Goal: Transaction & Acquisition: Purchase product/service

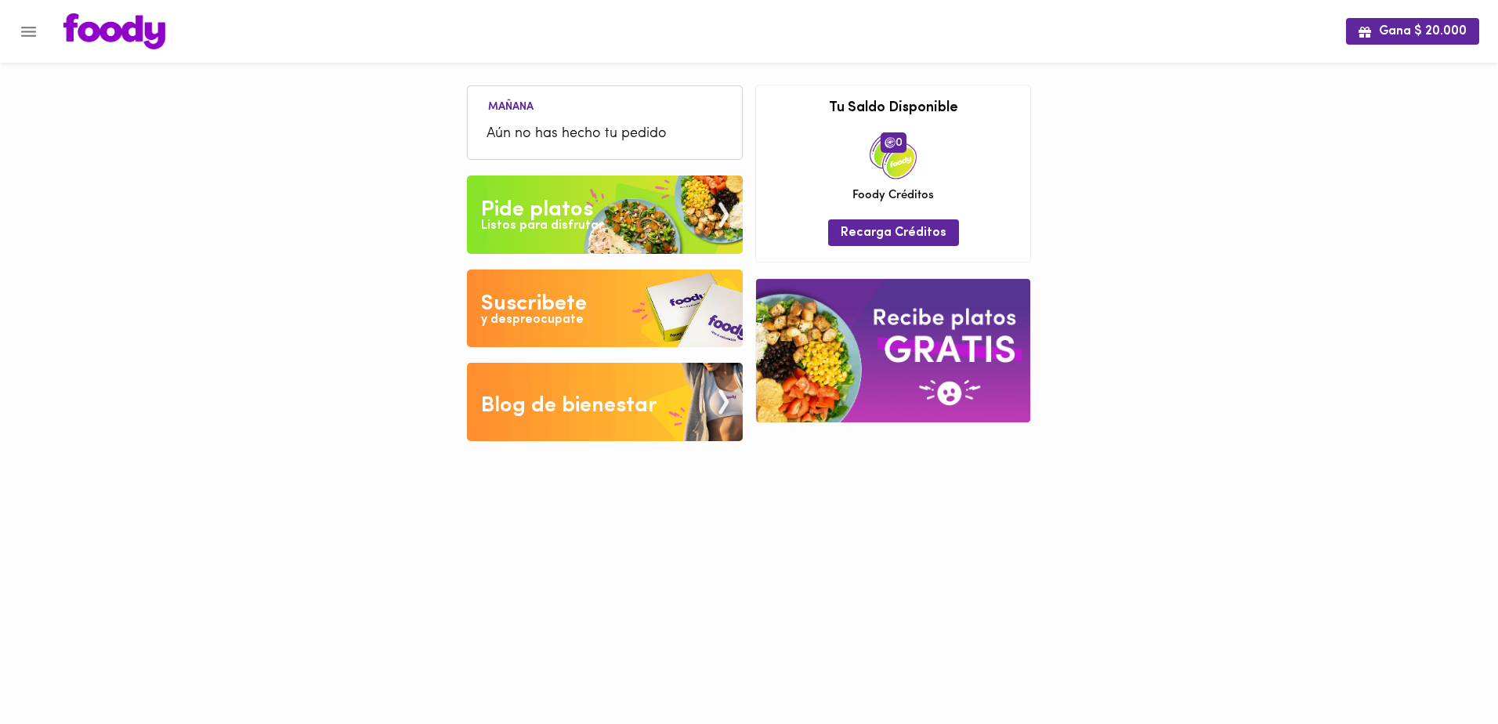
click at [591, 226] on div "Listos para disfrutar" at bounding box center [542, 226] width 122 height 18
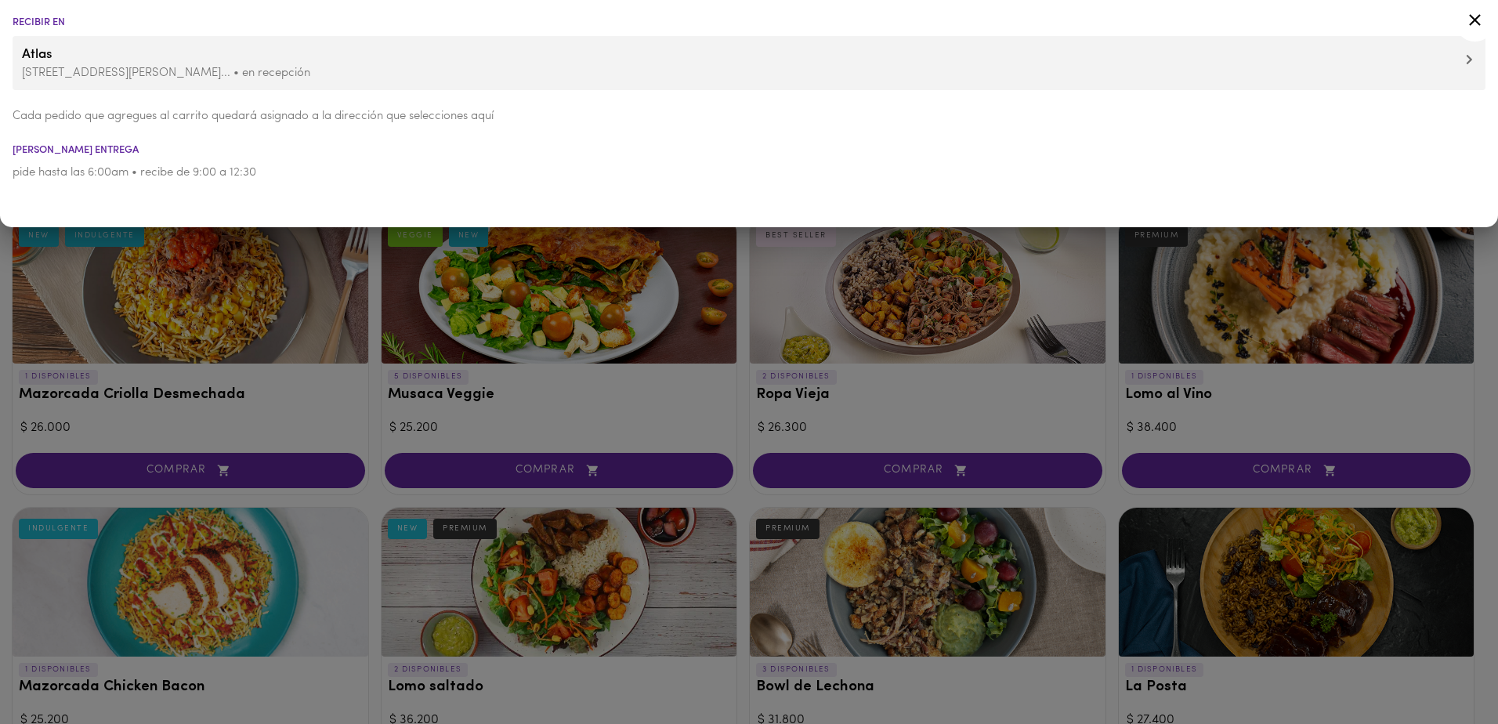
click at [1075, 173] on p "pide hasta las 6:00am • recibe de 9:00 a 12:30" at bounding box center [749, 172] width 1473 height 16
click at [614, 403] on div at bounding box center [749, 362] width 1498 height 724
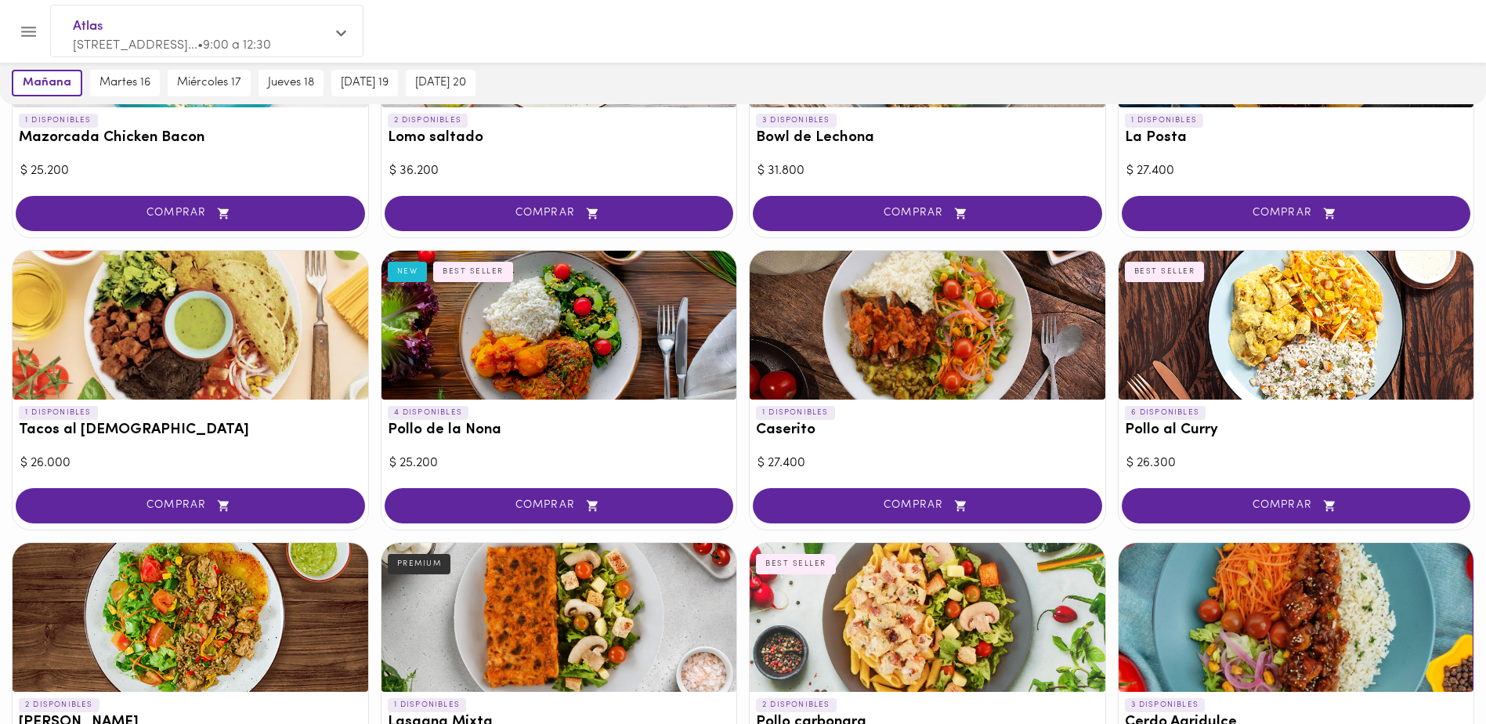
scroll to position [548, 0]
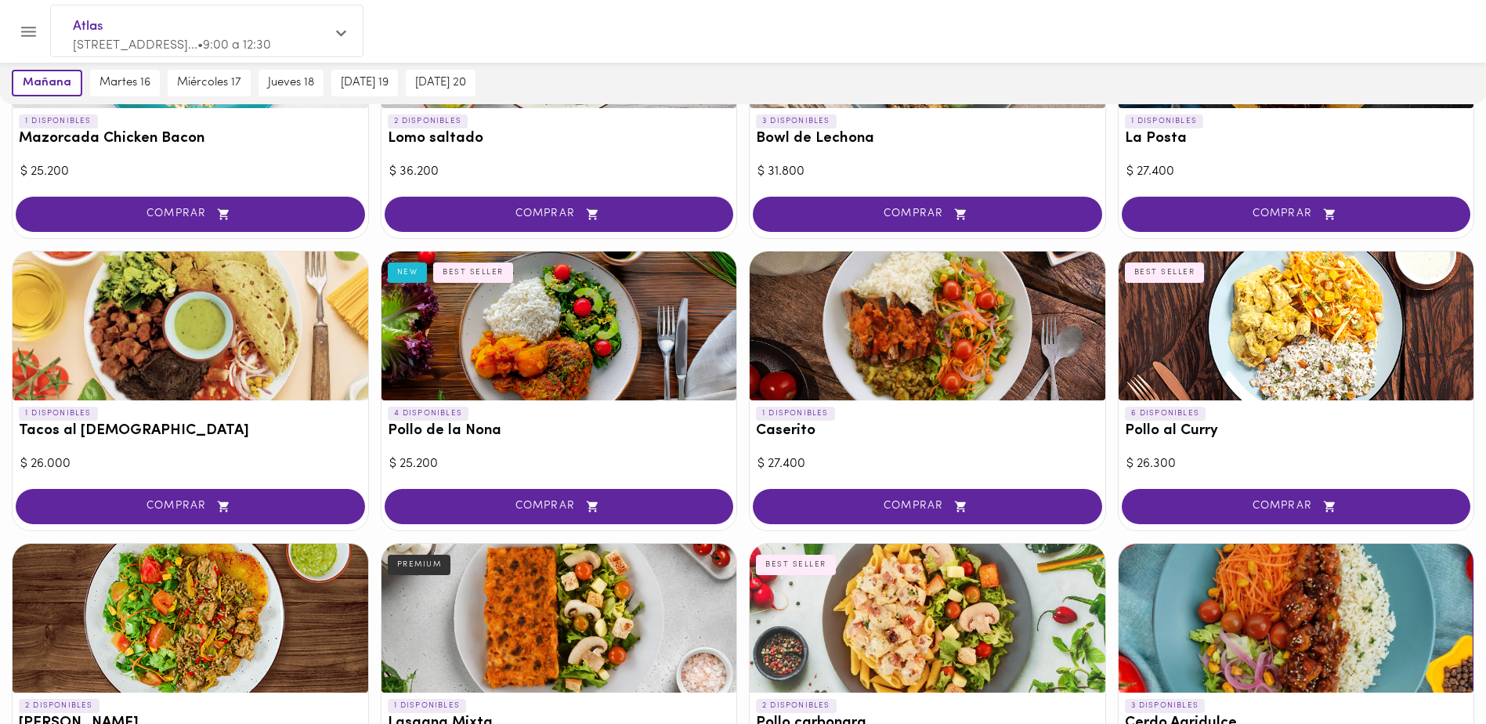
click at [902, 340] on div at bounding box center [928, 325] width 356 height 149
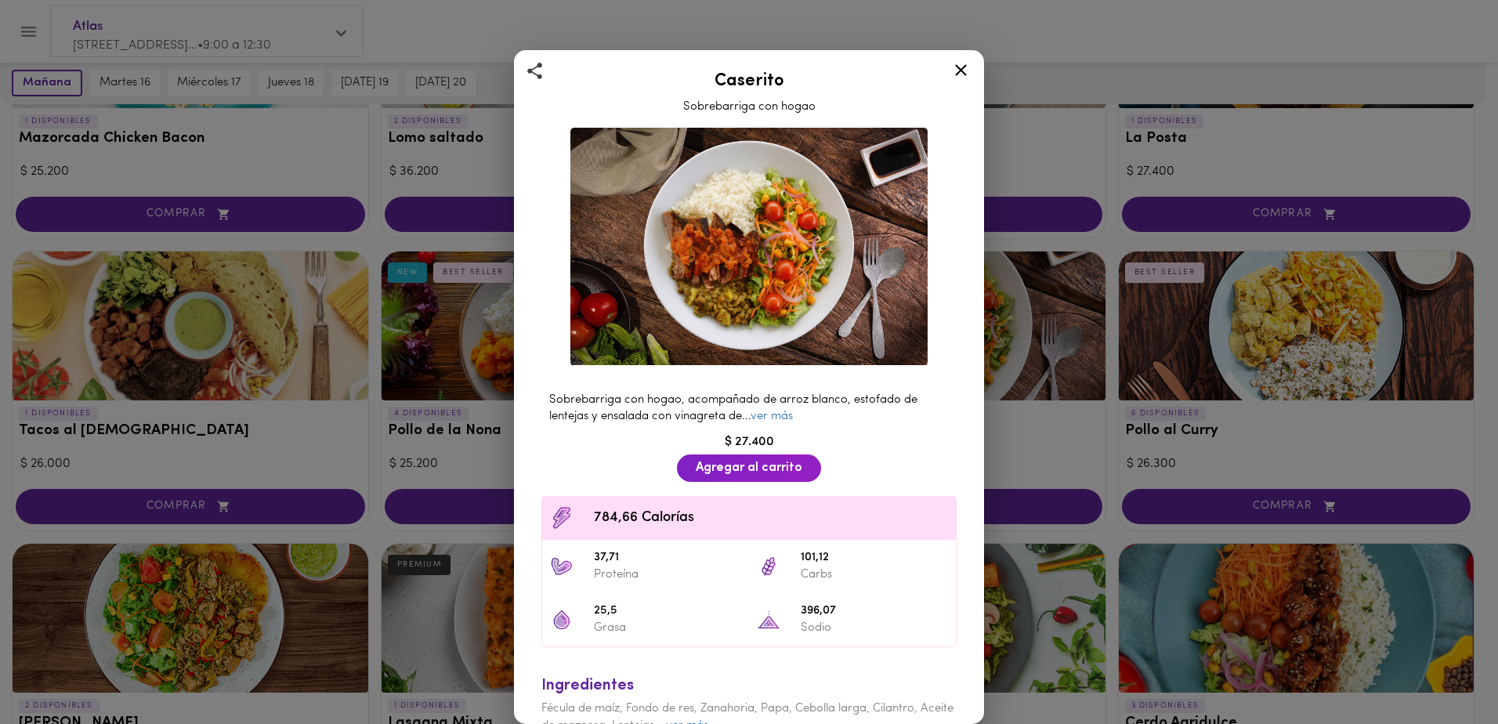
click at [902, 340] on img at bounding box center [748, 247] width 357 height 238
click at [1004, 325] on div "Caserito Sobrebarriga con hogao Sobrebarriga con hogao, acompañado de arroz bla…" at bounding box center [749, 362] width 1498 height 724
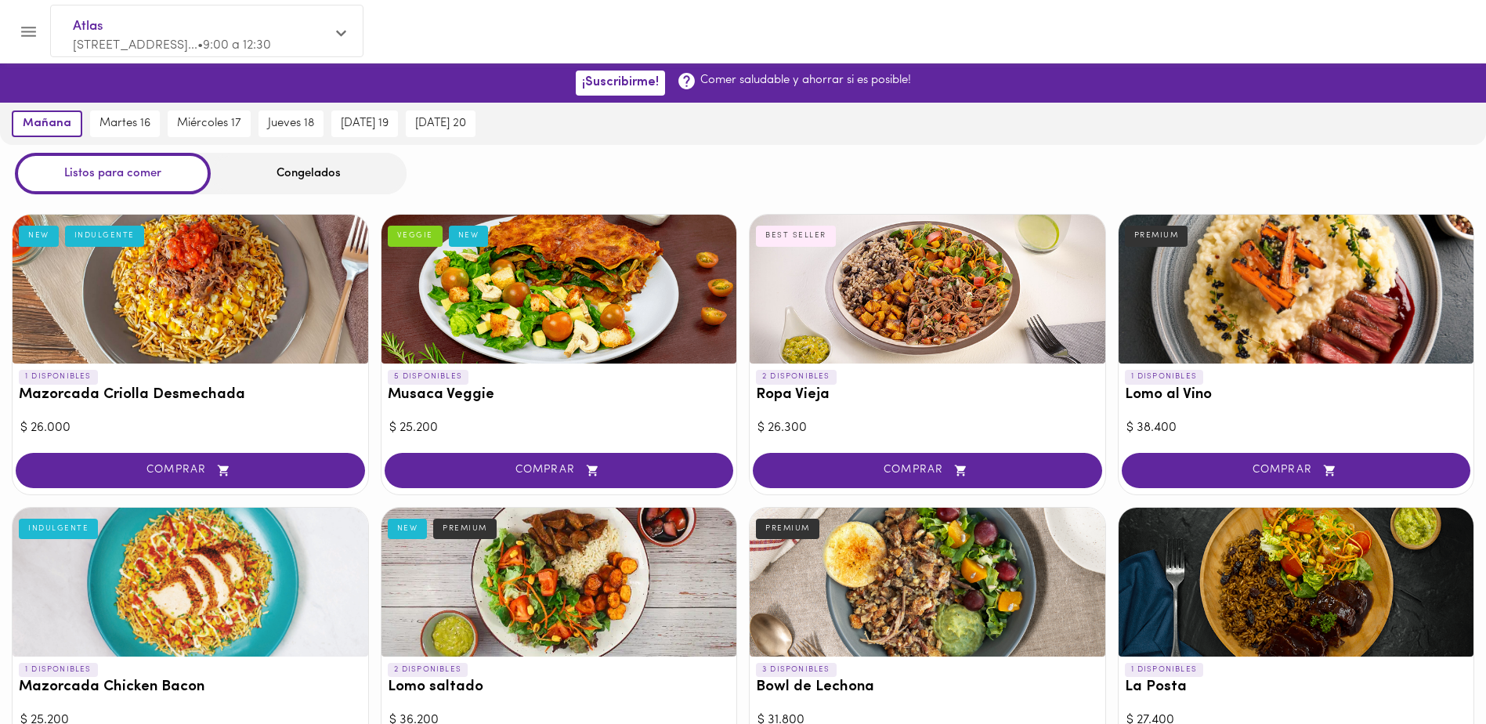
click at [951, 324] on div at bounding box center [928, 289] width 356 height 149
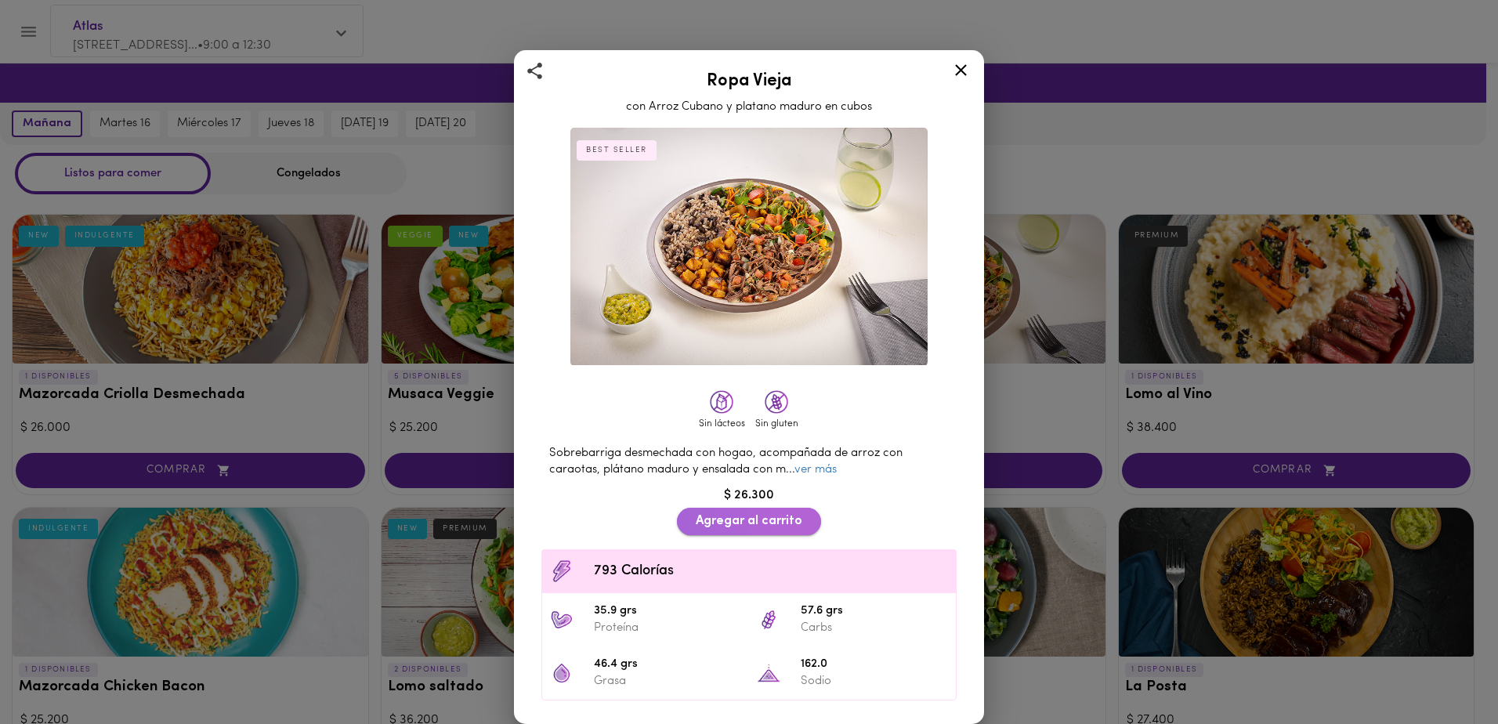
click at [768, 514] on span "Agregar al carrito" at bounding box center [749, 521] width 107 height 15
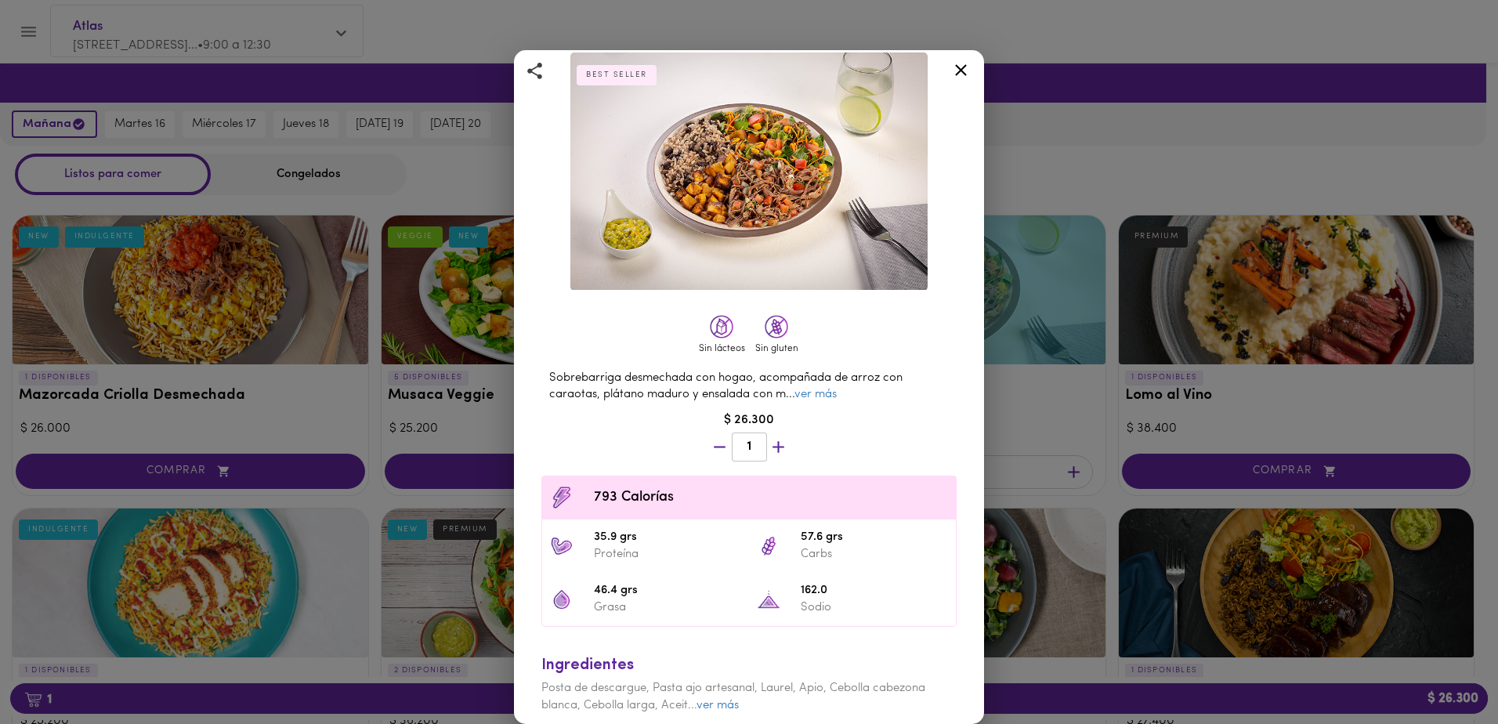
scroll to position [79, 0]
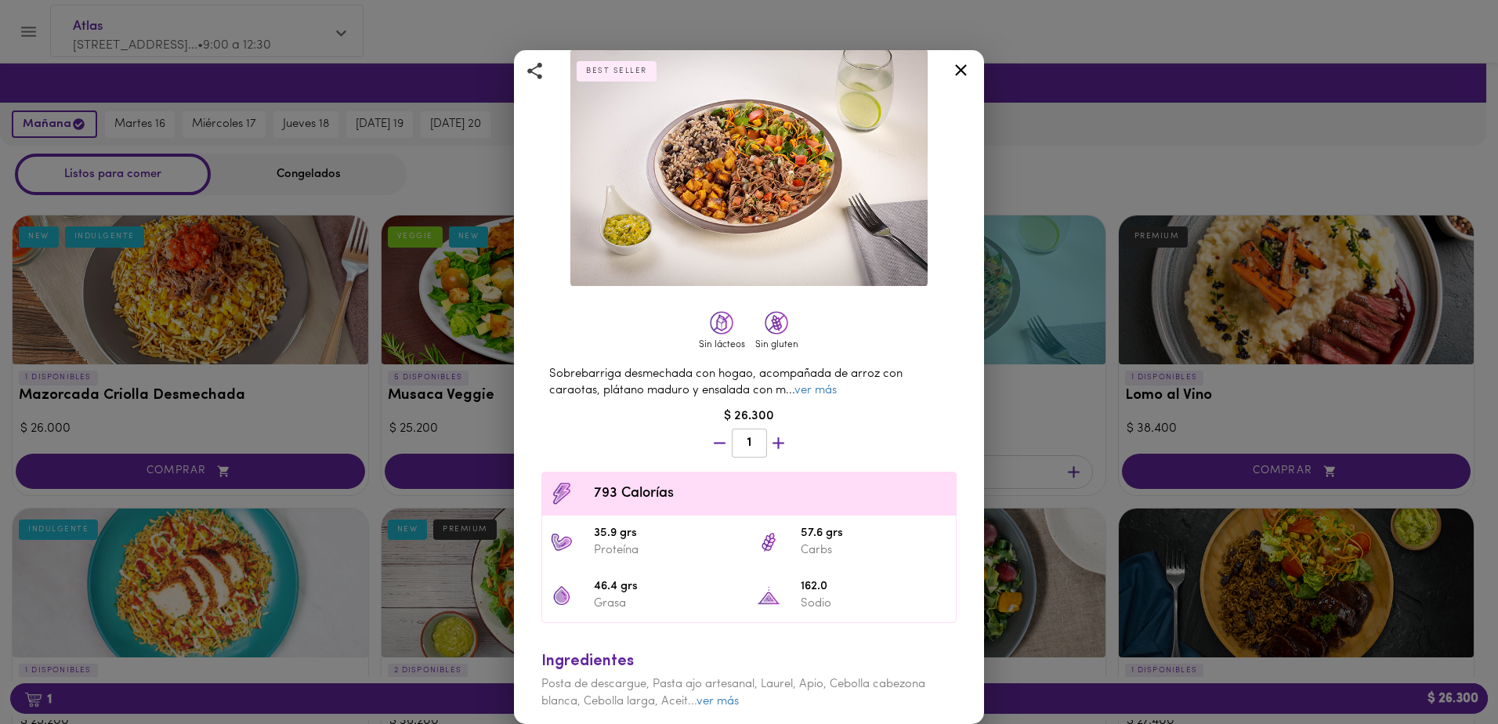
click at [951, 63] on icon at bounding box center [961, 70] width 20 height 20
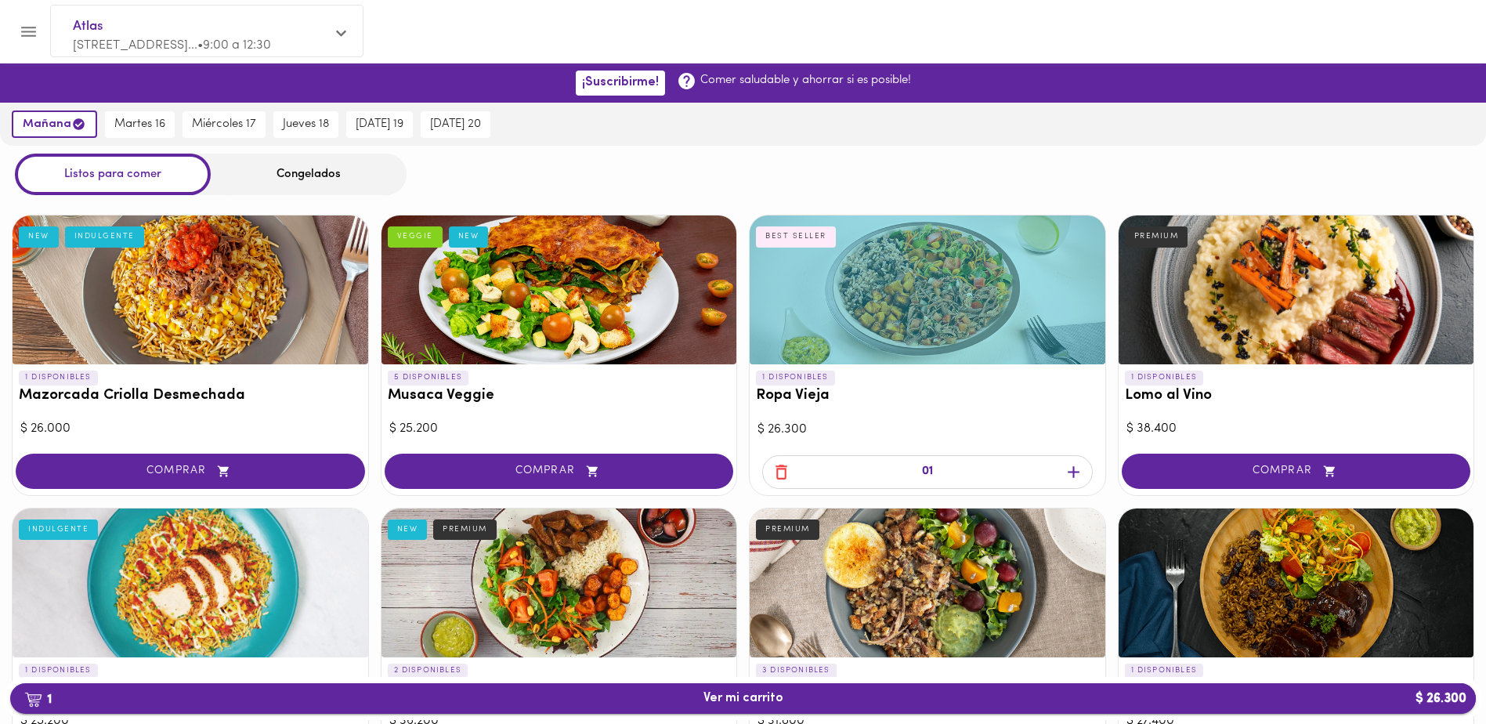
click at [69, 692] on span "1 Ver mi carrito $ 26.300" at bounding box center [743, 698] width 1440 height 15
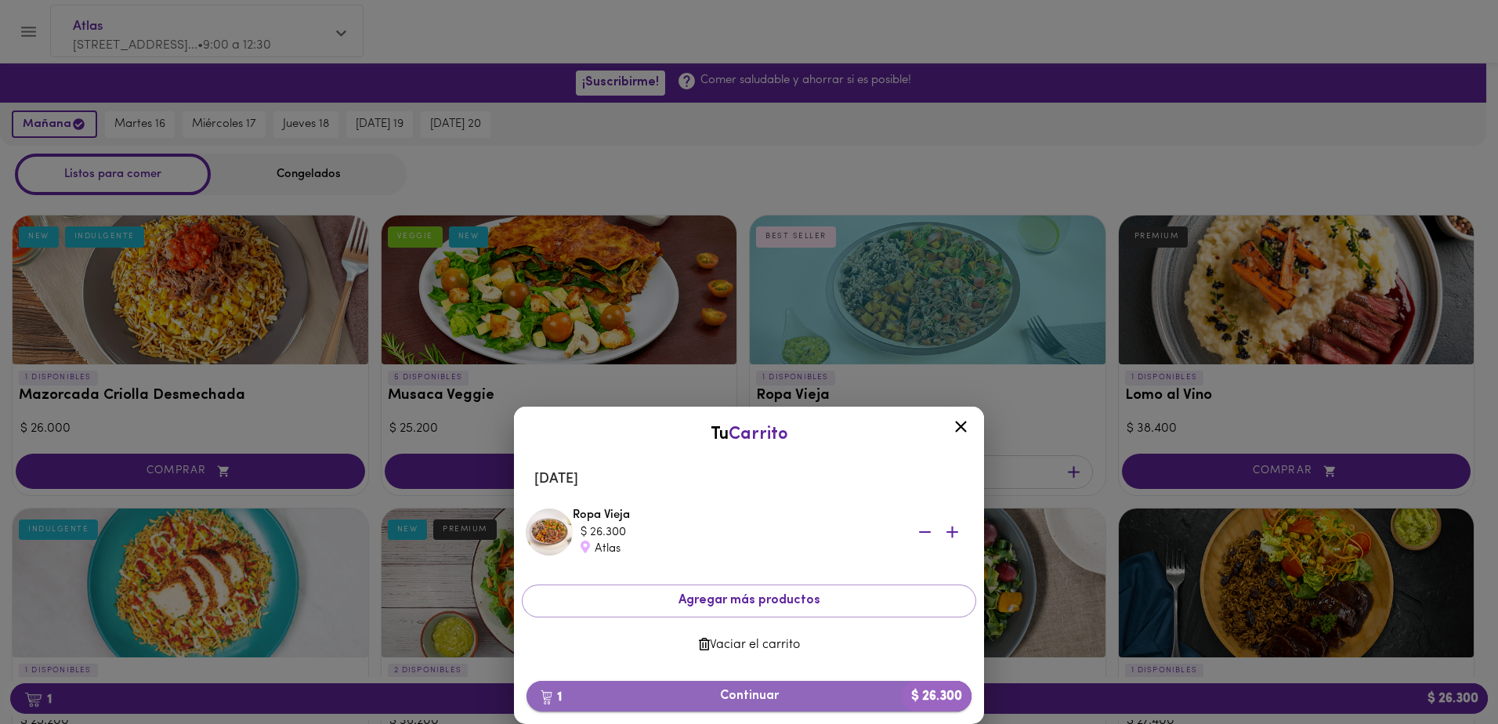
click at [787, 698] on span "1 Continuar $ 26.300" at bounding box center [749, 695] width 420 height 15
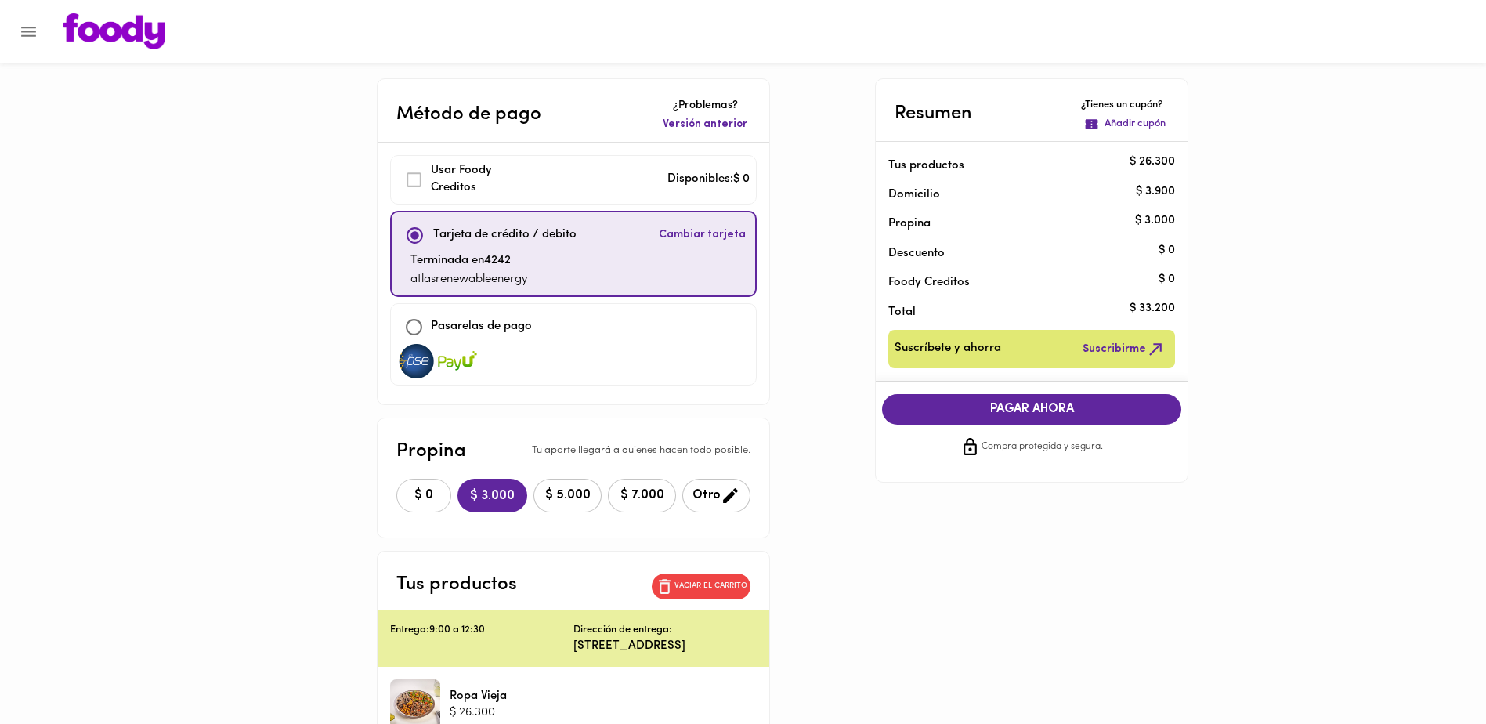
click at [407, 489] on span "$ 0" at bounding box center [424, 495] width 34 height 15
click at [992, 410] on span "PAGAR AHORA" at bounding box center [1032, 409] width 268 height 15
